Goal: Information Seeking & Learning: Learn about a topic

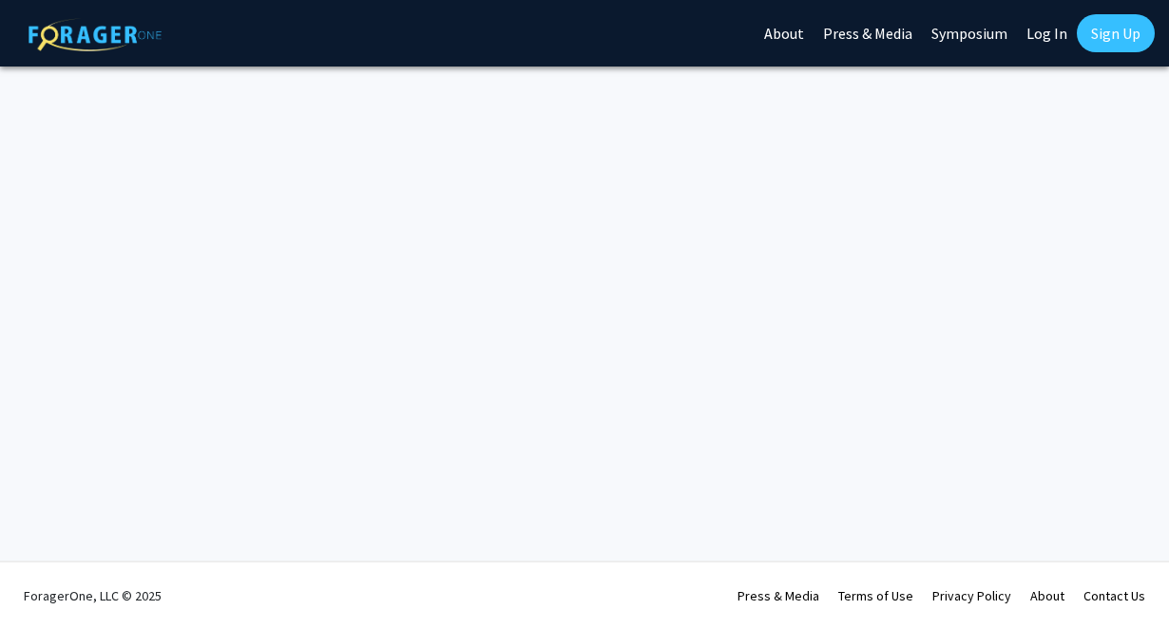
click at [1048, 35] on link "Log In" at bounding box center [1047, 33] width 60 height 67
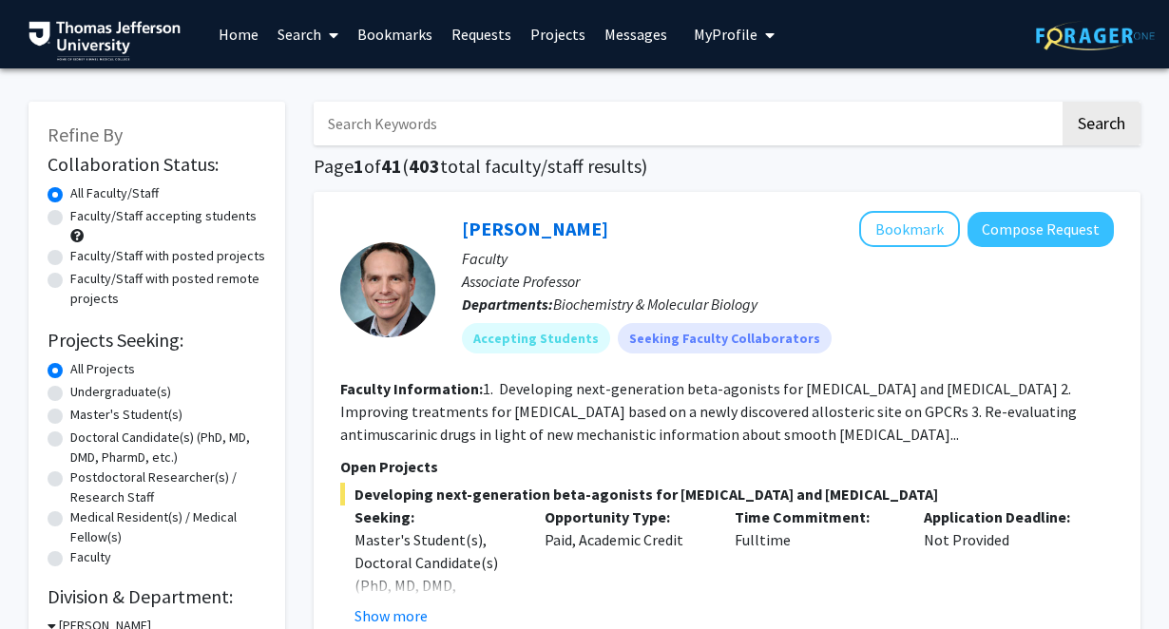
click at [419, 25] on link "Bookmarks" at bounding box center [395, 34] width 94 height 67
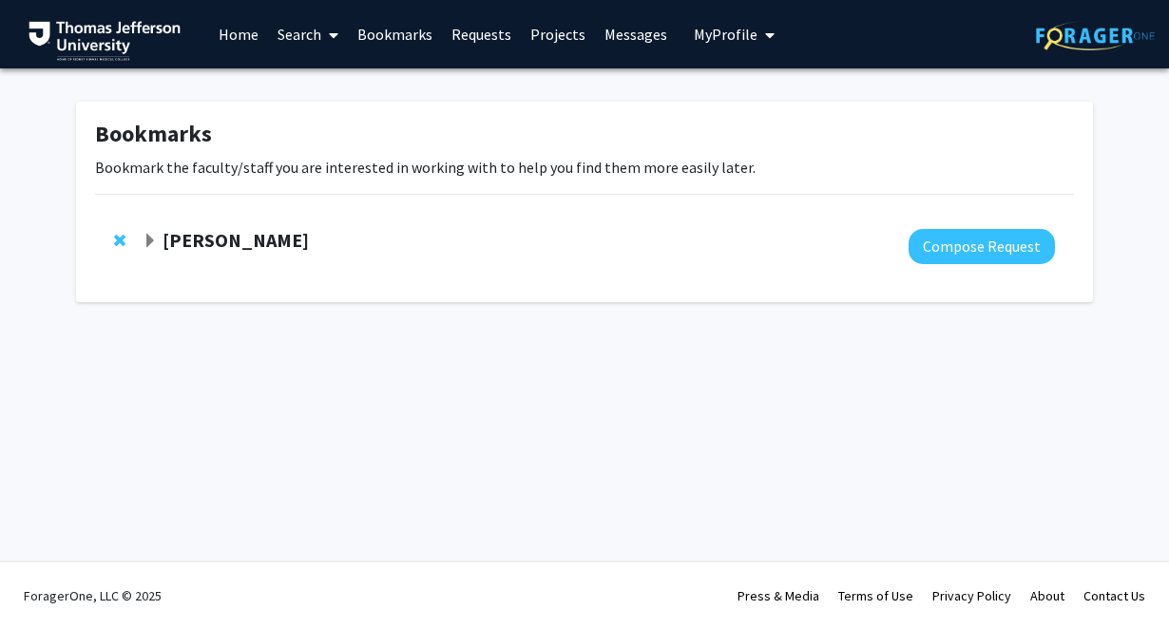
click at [224, 236] on strong "[PERSON_NAME]" at bounding box center [235, 240] width 146 height 24
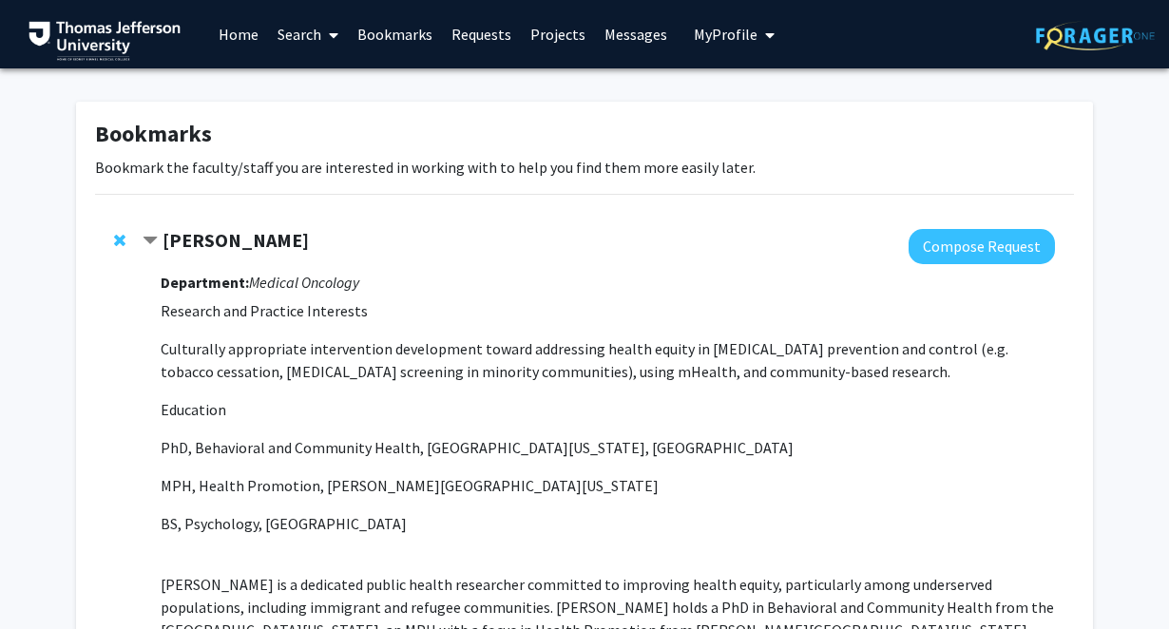
click at [242, 47] on link "Home" at bounding box center [238, 34] width 59 height 67
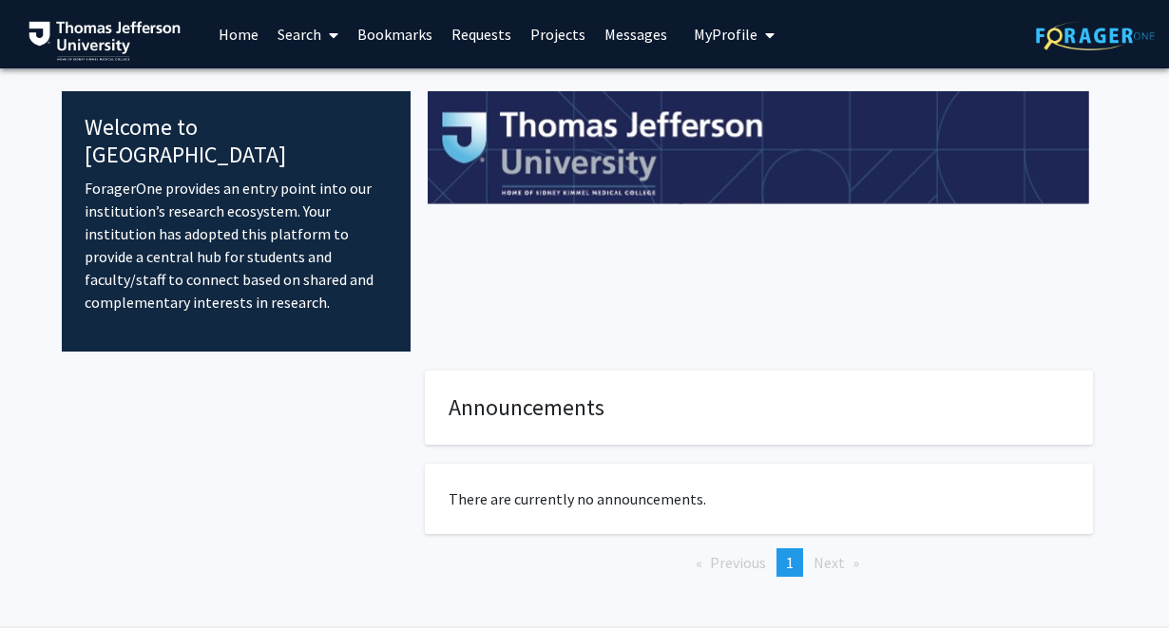
click at [319, 32] on link "Search" at bounding box center [308, 34] width 80 height 67
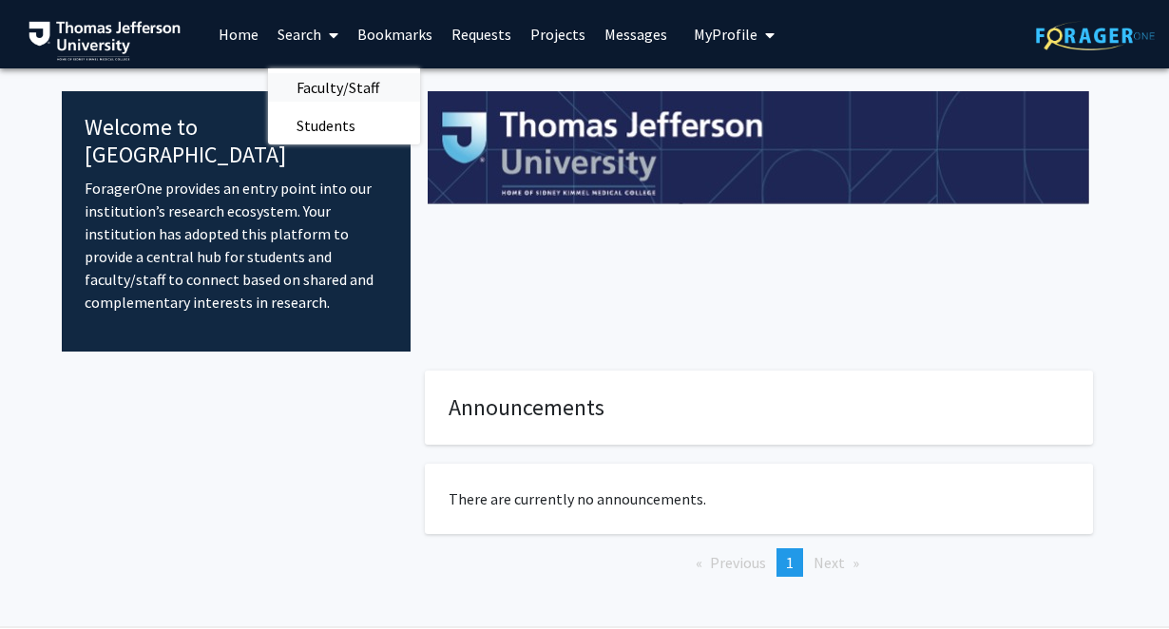
click at [313, 82] on span "Faculty/Staff" at bounding box center [338, 87] width 140 height 38
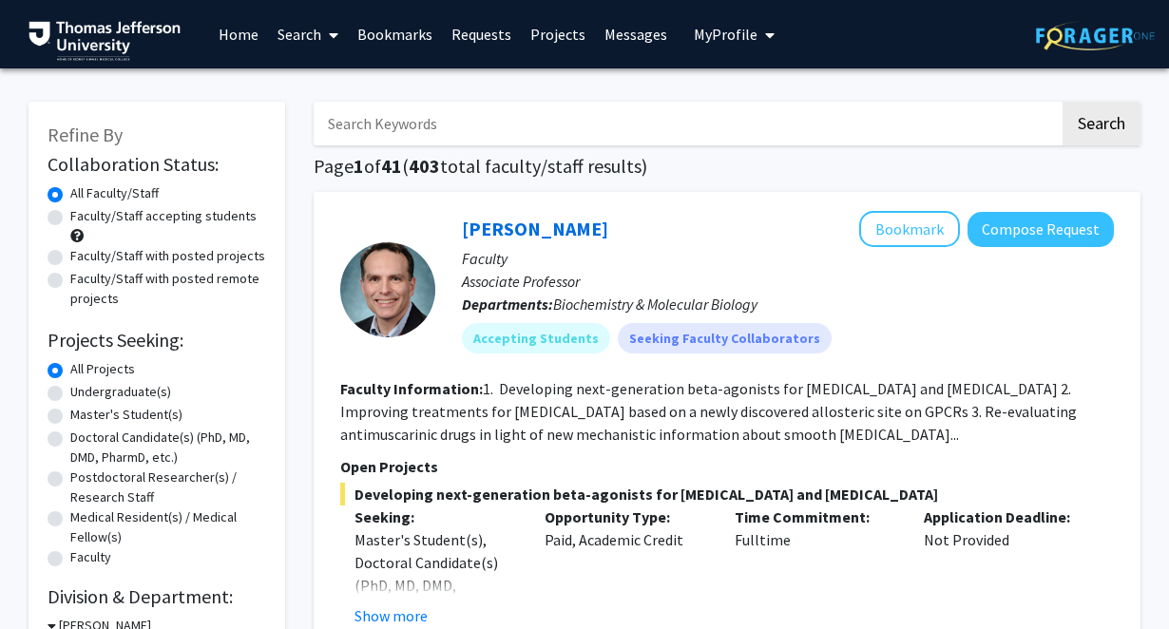
click at [70, 254] on label "Faculty/Staff with posted projects" at bounding box center [167, 256] width 195 height 20
click at [70, 254] on input "Faculty/Staff with posted projects" at bounding box center [76, 252] width 12 height 12
radio input "true"
click at [70, 211] on label "Faculty/Staff accepting students" at bounding box center [163, 216] width 186 height 20
click at [70, 211] on input "Faculty/Staff accepting students" at bounding box center [76, 212] width 12 height 12
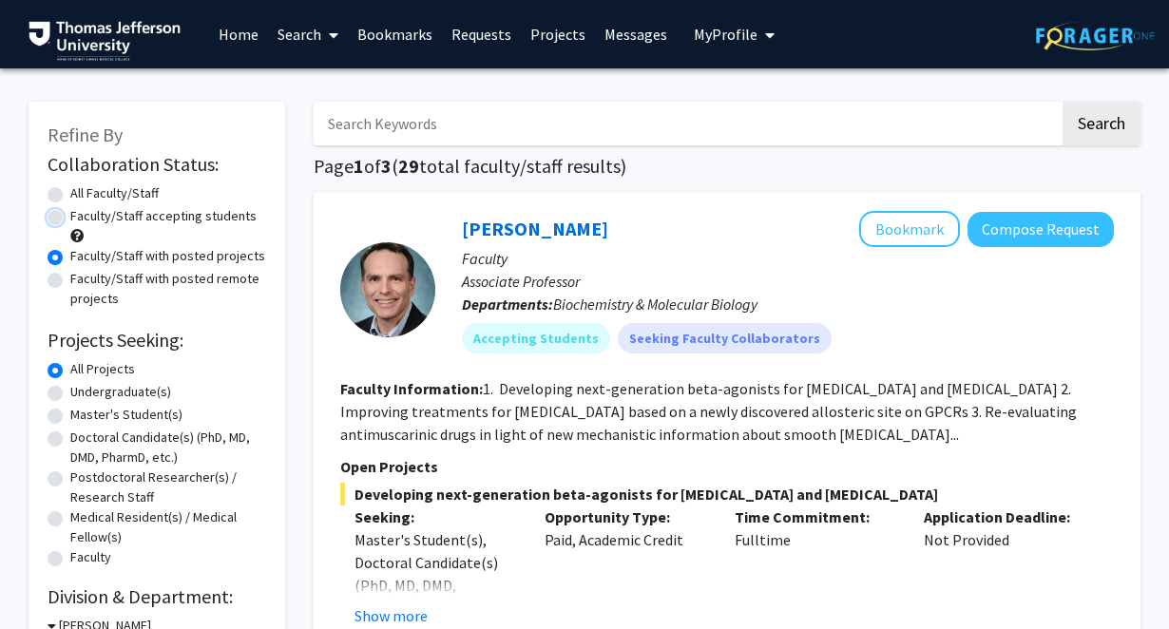
radio input "true"
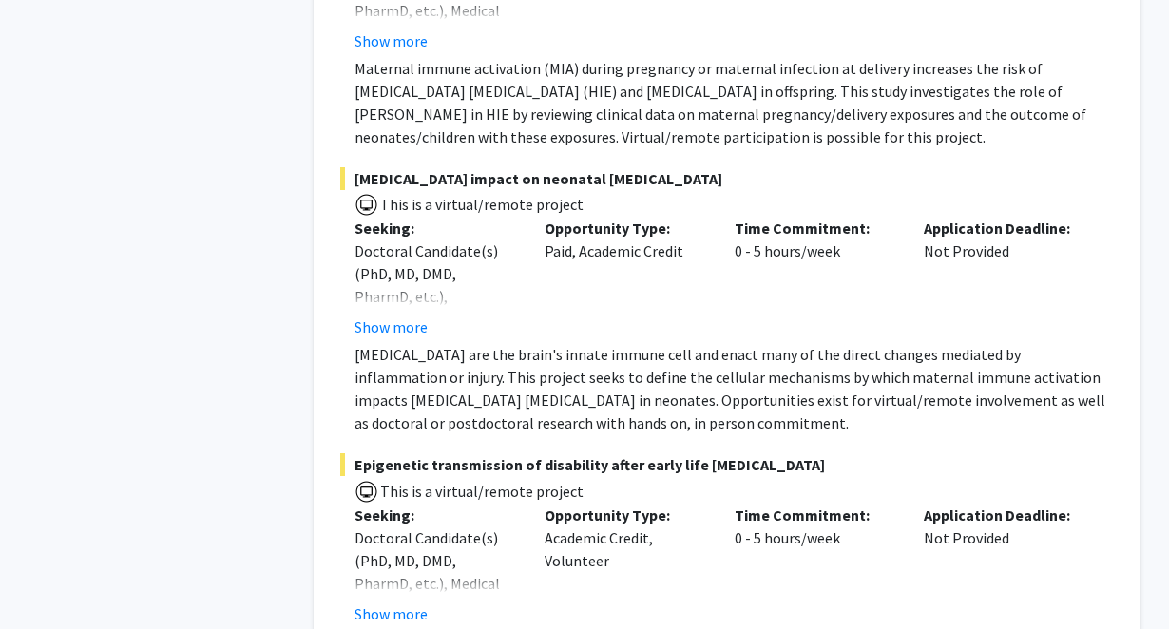
scroll to position [3810, 0]
